Goal: Information Seeking & Learning: Learn about a topic

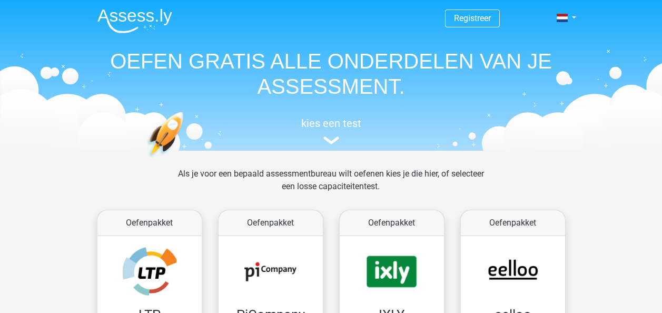
scroll to position [474, 0]
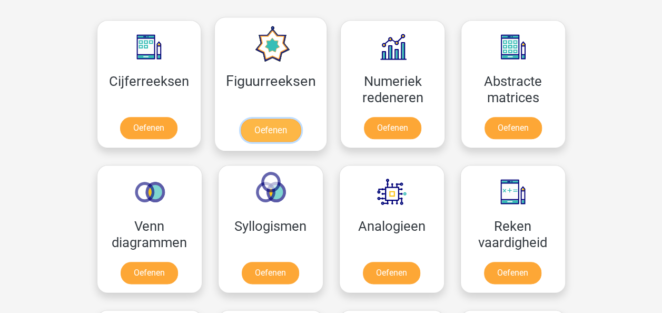
click at [275, 126] on link "Oefenen" at bounding box center [271, 130] width 60 height 23
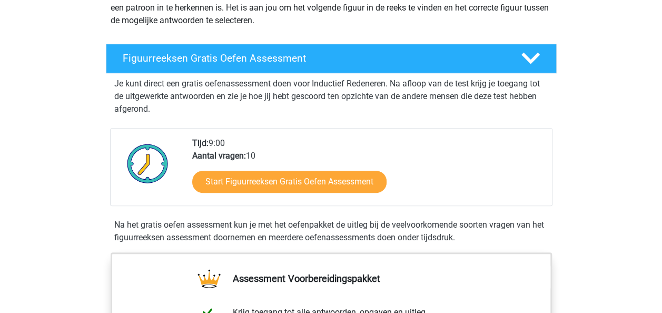
scroll to position [158, 0]
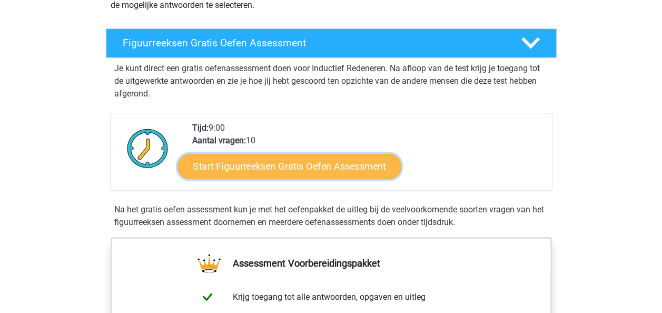
click at [328, 169] on link "Start Figuurreeksen Gratis Oefen Assessment" at bounding box center [289, 165] width 223 height 25
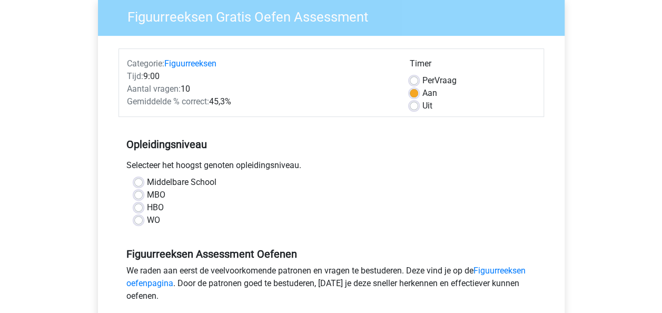
scroll to position [105, 0]
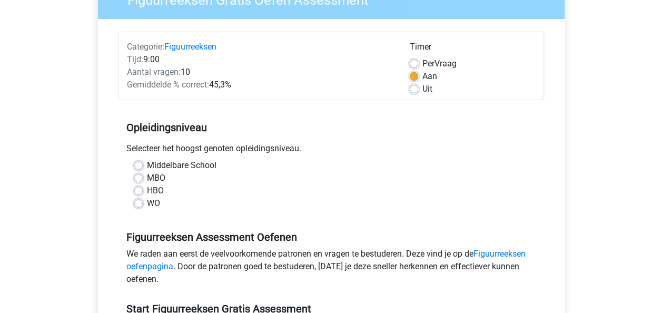
click at [147, 192] on label "HBO" at bounding box center [155, 190] width 17 height 13
click at [135, 192] on input "HBO" at bounding box center [138, 189] width 8 height 11
radio input "true"
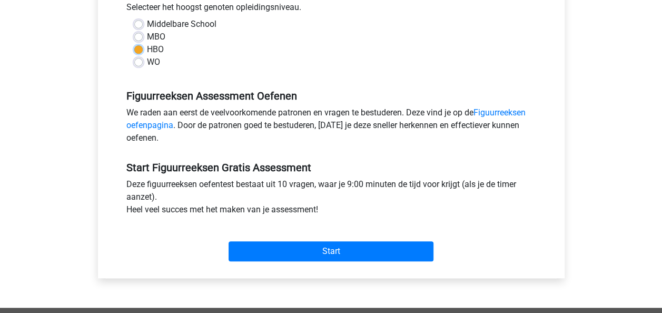
scroll to position [263, 0]
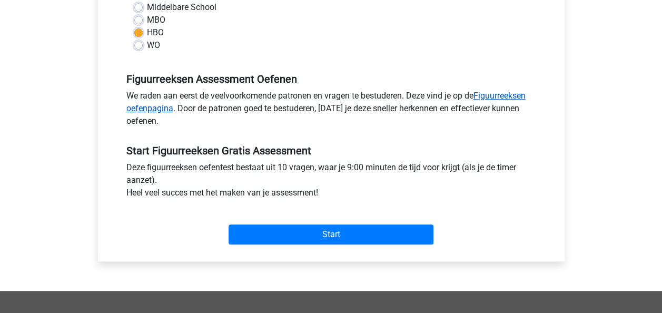
click at [502, 96] on link "Figuurreeksen oefenpagina" at bounding box center [325, 102] width 399 height 23
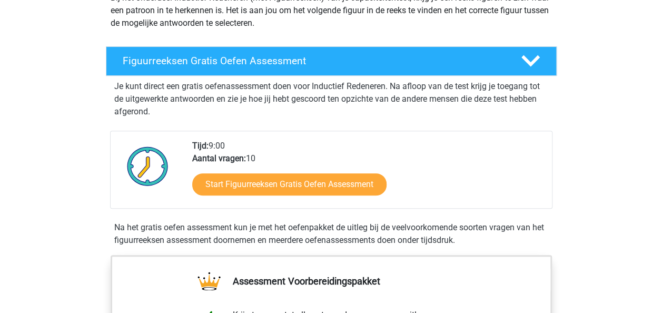
scroll to position [105, 0]
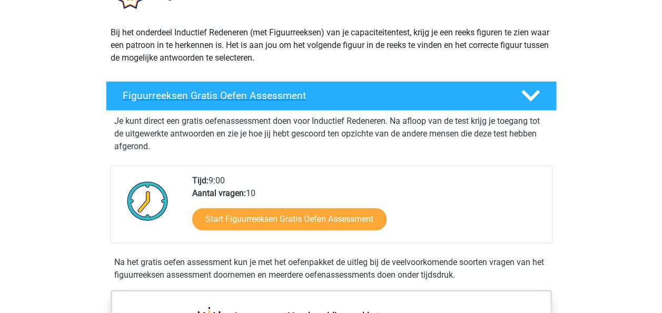
click at [529, 96] on polygon at bounding box center [531, 96] width 18 height 12
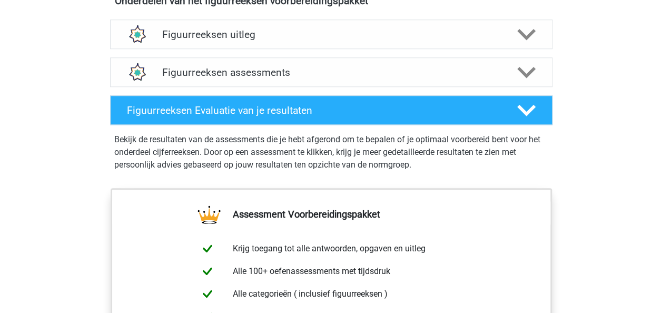
scroll to position [421, 0]
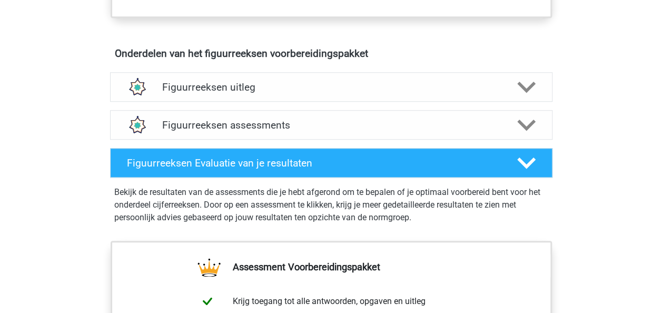
click at [183, 87] on h4 "Figuurreeksen uitleg" at bounding box center [331, 87] width 338 height 12
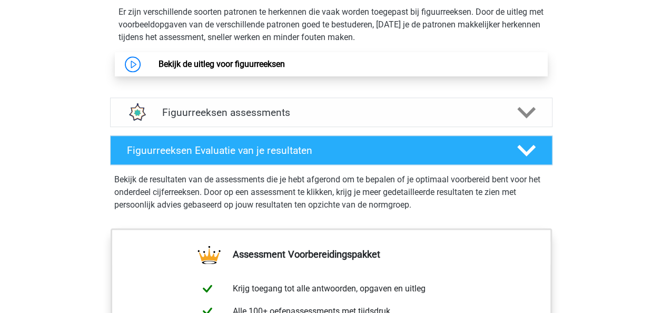
scroll to position [527, 0]
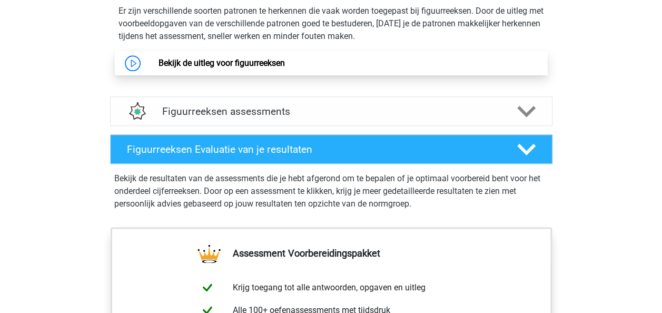
click at [230, 61] on link "Bekijk de uitleg voor figuurreeksen" at bounding box center [222, 63] width 126 height 10
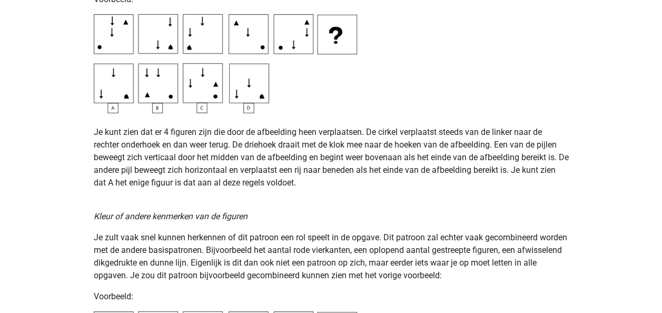
scroll to position [1632, 0]
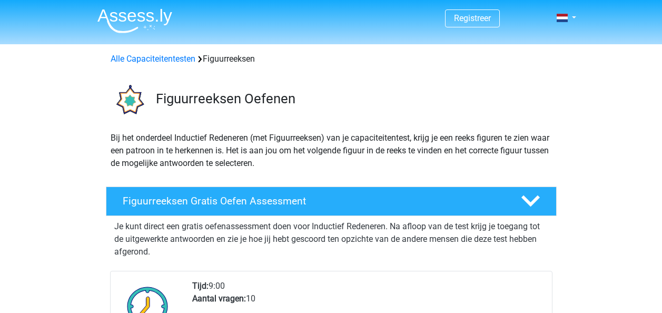
scroll to position [527, 0]
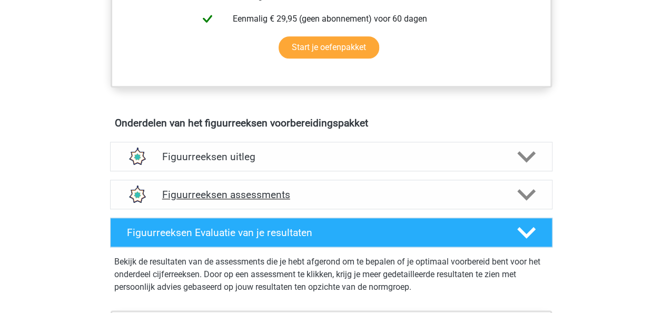
click at [216, 195] on h4 "Figuurreeksen assessments" at bounding box center [331, 195] width 338 height 12
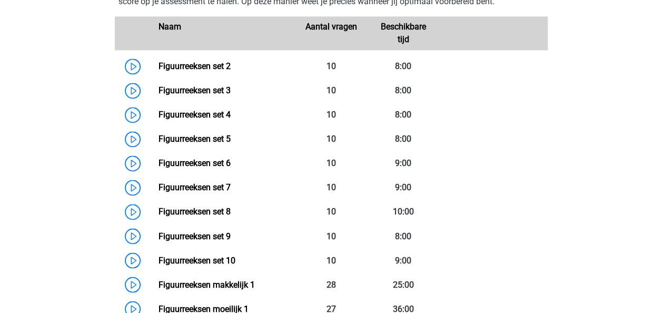
scroll to position [738, 0]
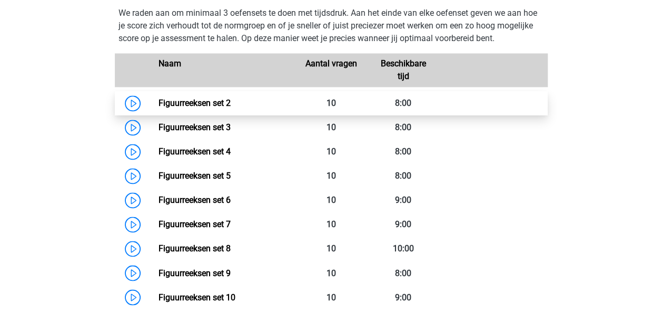
click at [192, 101] on link "Figuurreeksen set 2" at bounding box center [195, 103] width 72 height 10
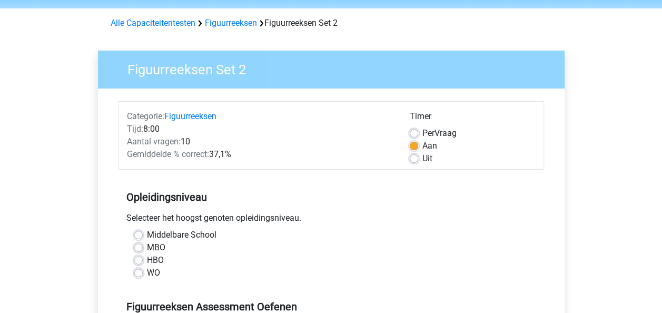
scroll to position [53, 0]
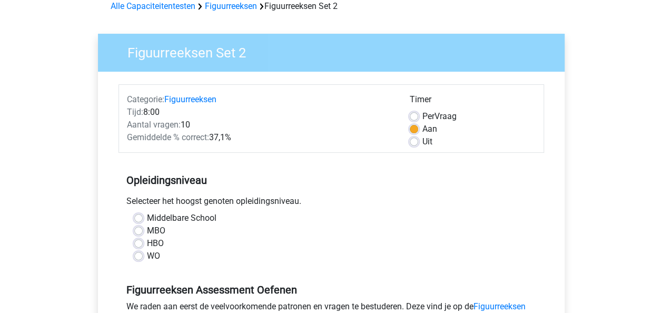
click at [147, 246] on label "HBO" at bounding box center [155, 243] width 17 height 13
click at [139, 246] on input "HBO" at bounding box center [138, 242] width 8 height 11
radio input "true"
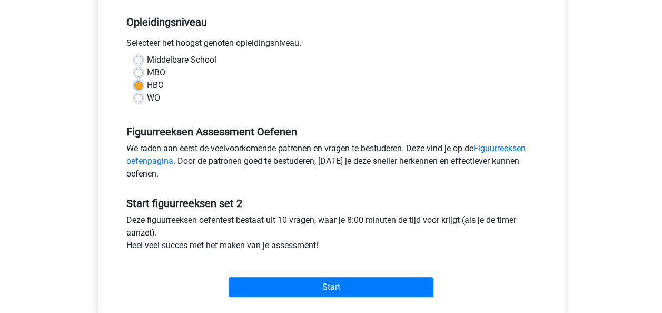
scroll to position [263, 0]
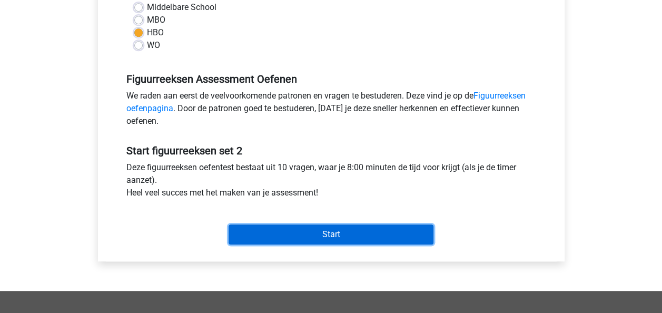
click at [325, 235] on input "Start" at bounding box center [331, 234] width 205 height 20
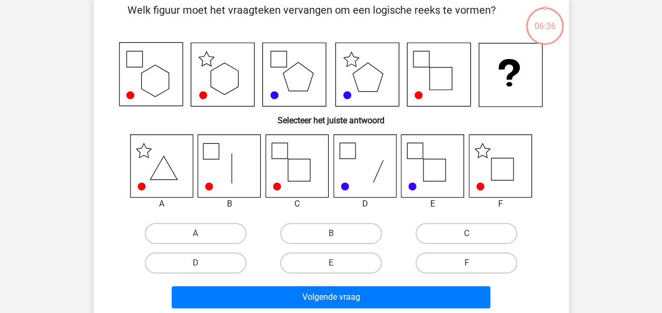
scroll to position [105, 0]
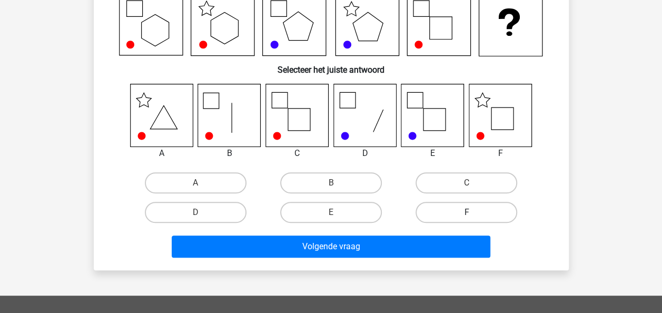
click at [450, 212] on label "F" at bounding box center [467, 212] width 102 height 21
click at [467, 212] on input "F" at bounding box center [470, 215] width 7 height 7
radio input "true"
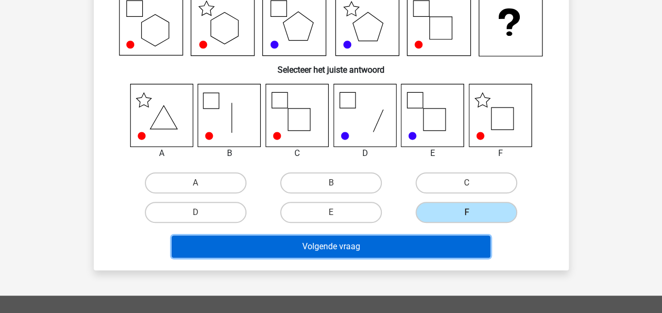
click at [364, 248] on button "Volgende vraag" at bounding box center [331, 247] width 319 height 22
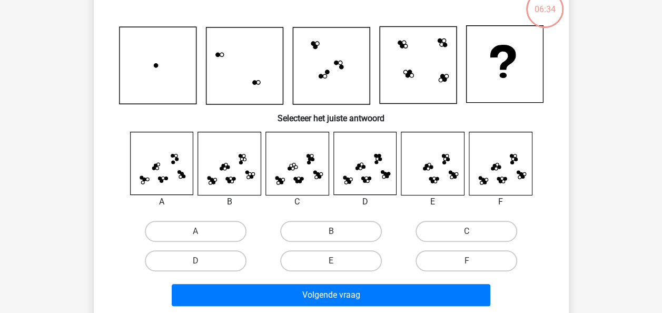
scroll to position [48, 0]
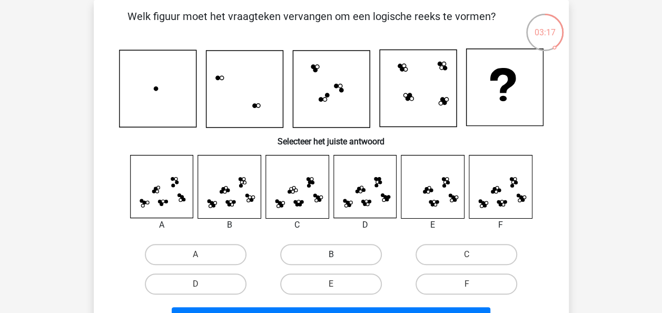
click at [317, 257] on label "B" at bounding box center [331, 254] width 102 height 21
click at [331, 257] on input "B" at bounding box center [334, 257] width 7 height 7
radio input "true"
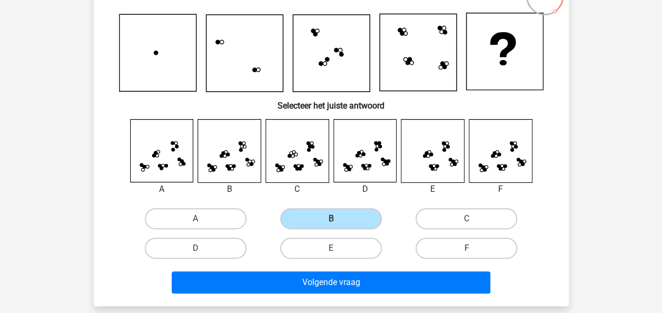
scroll to position [101, 0]
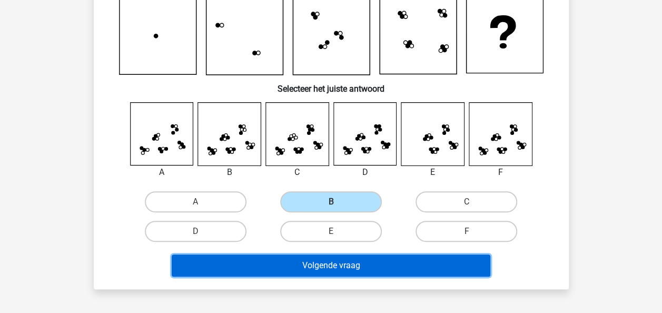
click at [369, 263] on button "Volgende vraag" at bounding box center [331, 265] width 319 height 22
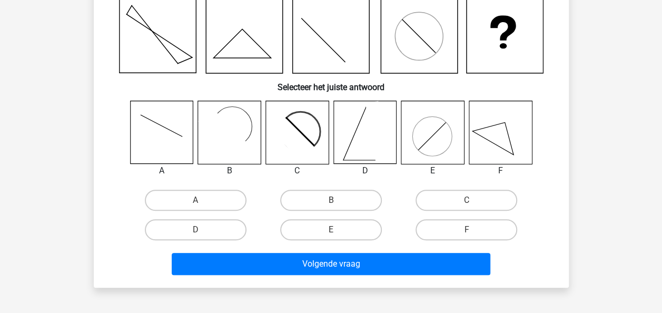
scroll to position [48, 0]
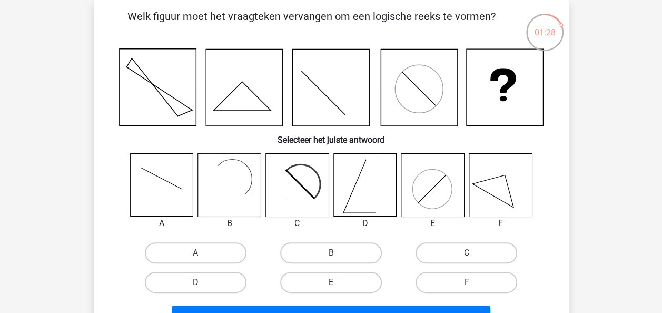
click at [340, 282] on label "E" at bounding box center [331, 282] width 102 height 21
click at [338, 282] on input "E" at bounding box center [334, 285] width 7 height 7
radio input "true"
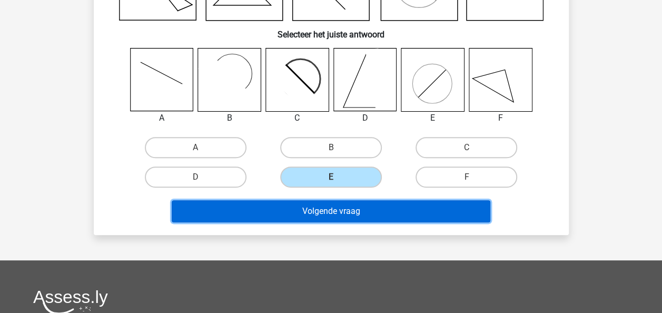
click at [339, 210] on button "Volgende vraag" at bounding box center [331, 211] width 319 height 22
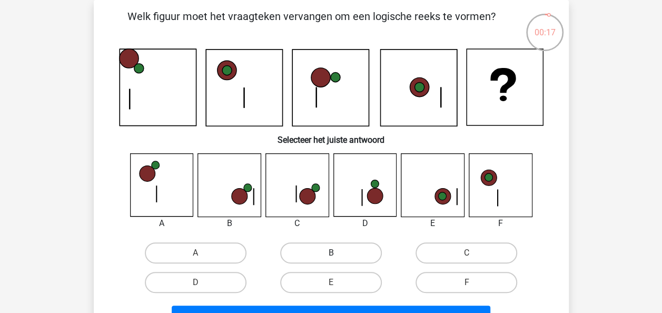
click at [310, 253] on label "B" at bounding box center [331, 252] width 102 height 21
click at [331, 253] on input "B" at bounding box center [334, 256] width 7 height 7
radio input "true"
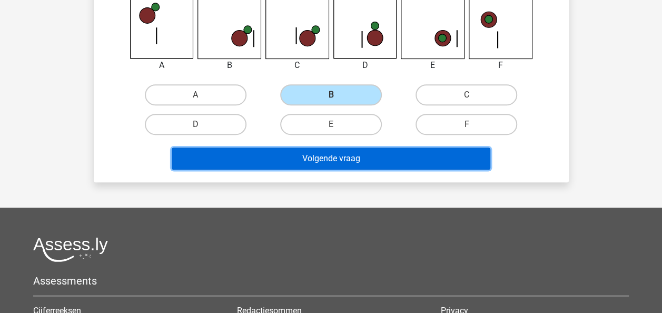
click at [269, 155] on button "Volgende vraag" at bounding box center [331, 159] width 319 height 22
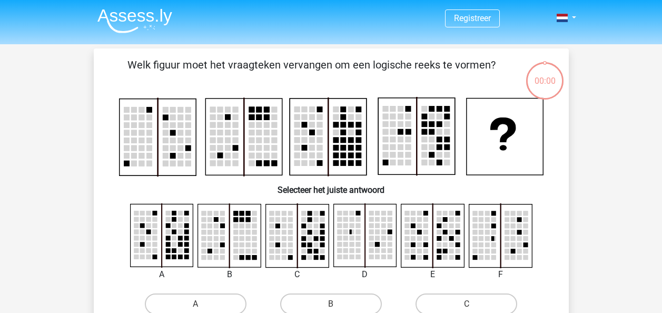
scroll to position [48, 0]
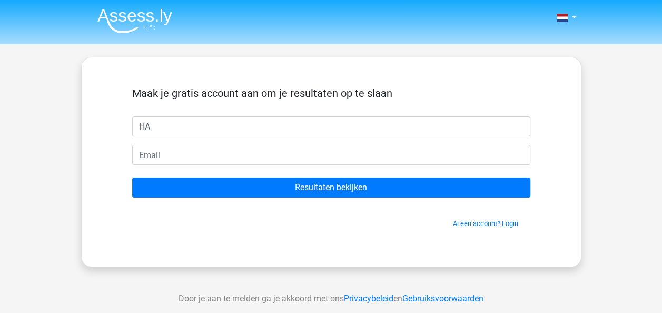
type input "H"
type input "h"
type input "Harrie"
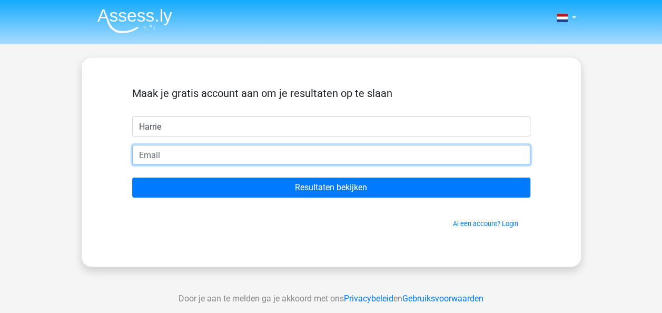
click at [286, 158] on input "email" at bounding box center [331, 155] width 398 height 20
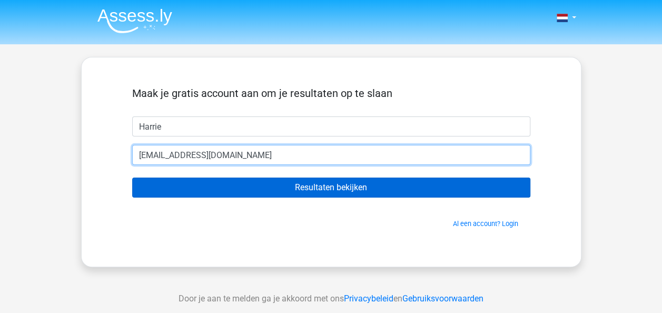
type input "[EMAIL_ADDRESS][DOMAIN_NAME]"
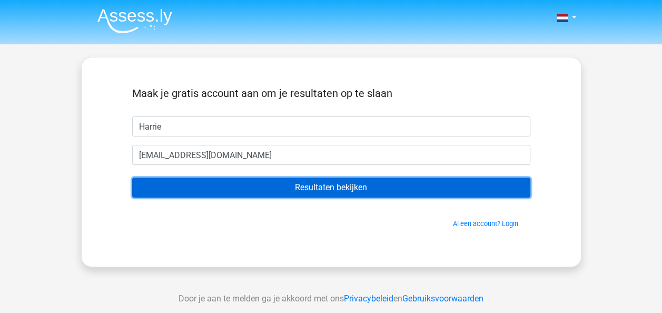
click at [270, 188] on input "Resultaten bekijken" at bounding box center [331, 188] width 398 height 20
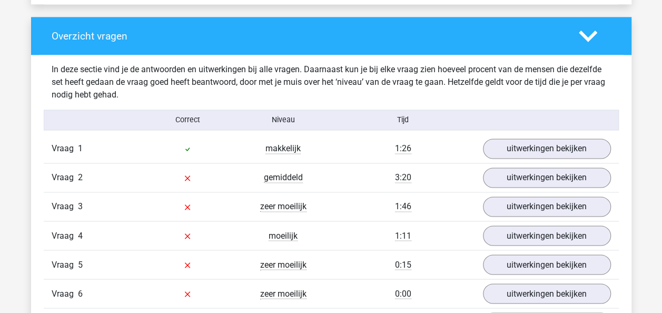
scroll to position [790, 0]
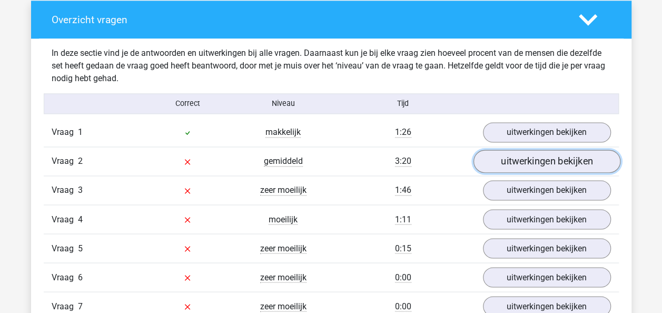
click at [536, 161] on link "uitwerkingen bekijken" at bounding box center [546, 161] width 147 height 23
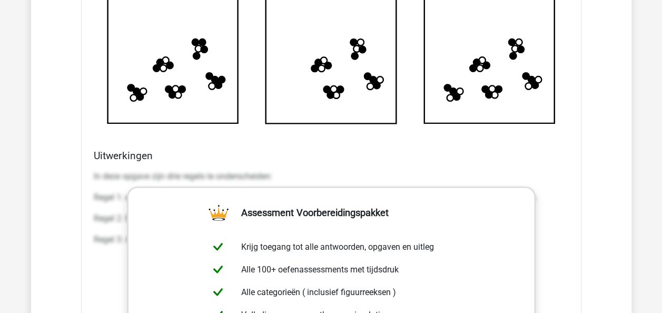
scroll to position [1317, 0]
